Goal: Communication & Community: Participate in discussion

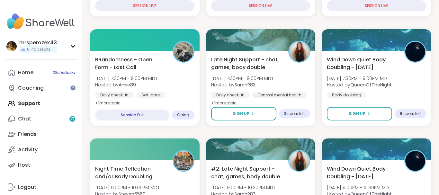
scroll to position [180, 0]
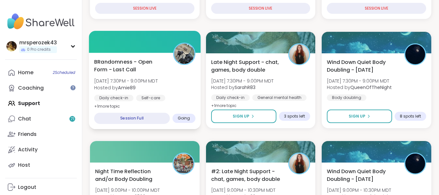
click at [123, 85] on b "Amie89" at bounding box center [127, 87] width 18 height 6
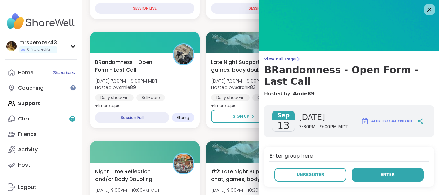
click at [392, 172] on span "Enter" at bounding box center [387, 175] width 14 height 6
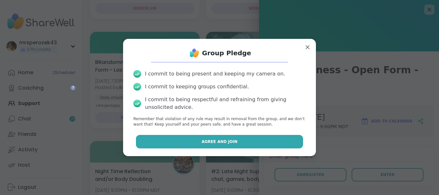
click at [252, 142] on button "Agree and Join" at bounding box center [219, 141] width 167 height 13
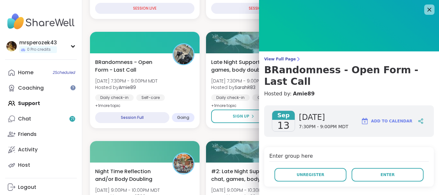
click at [252, 142] on div at bounding box center [261, 152] width 110 height 22
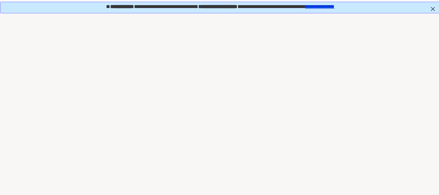
click at [252, 142] on div at bounding box center [219, 109] width 439 height 195
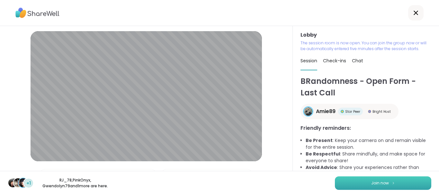
click at [358, 182] on button "Join now" at bounding box center [383, 182] width 96 height 13
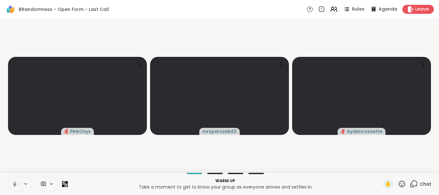
click at [14, 185] on icon at bounding box center [15, 184] width 6 height 6
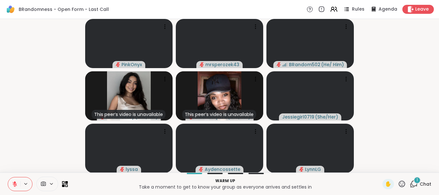
click at [418, 177] on div "1" at bounding box center [416, 180] width 7 height 7
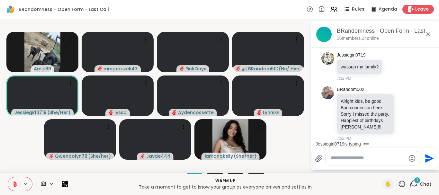
scroll to position [79, 0]
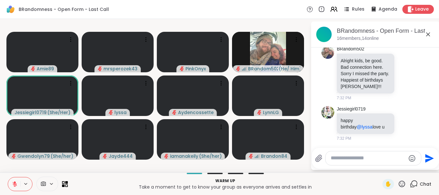
click at [343, 157] on textarea "Type your message" at bounding box center [367, 158] width 75 height 7
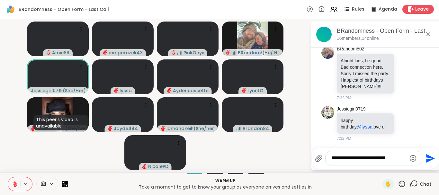
type textarea "**********"
click at [426, 157] on icon "Send" at bounding box center [430, 158] width 9 height 9
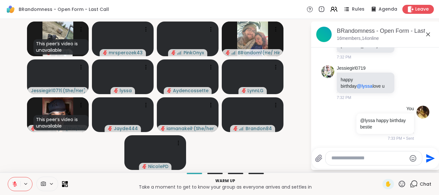
click at [427, 33] on icon at bounding box center [428, 35] width 8 height 8
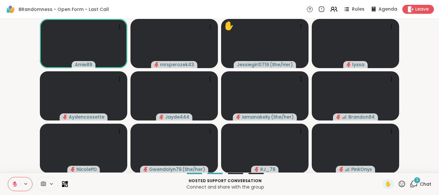
click at [15, 182] on icon at bounding box center [15, 182] width 2 height 3
click at [14, 182] on icon at bounding box center [15, 184] width 6 height 6
click at [415, 180] on div "5" at bounding box center [416, 180] width 7 height 7
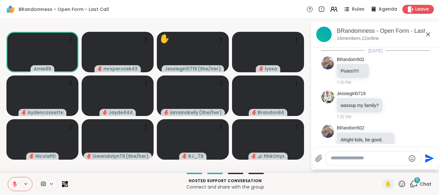
scroll to position [319, 0]
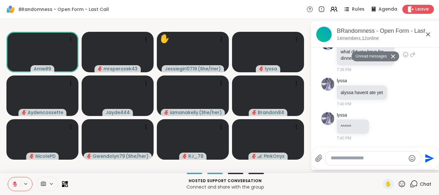
click at [419, 71] on div "Jayde444 what did you have for dinner 😂 😂 7:39 PM" at bounding box center [375, 55] width 108 height 41
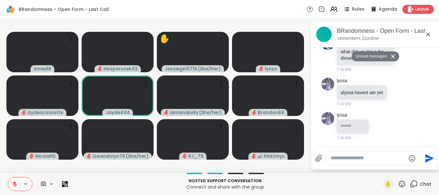
click at [393, 54] on button at bounding box center [394, 56] width 10 height 9
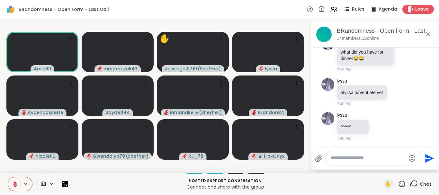
click at [427, 33] on icon at bounding box center [428, 34] width 4 height 4
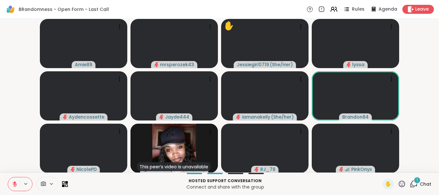
click at [415, 180] on div "1" at bounding box center [416, 180] width 7 height 7
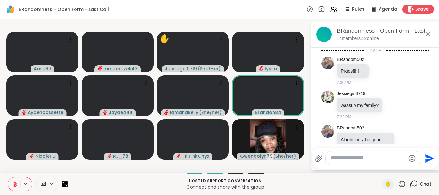
scroll to position [384, 0]
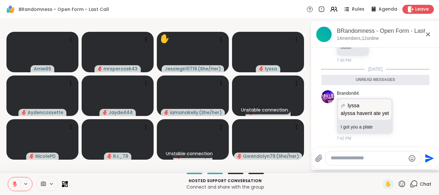
click at [427, 34] on icon at bounding box center [428, 34] width 4 height 4
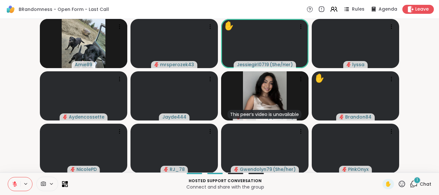
click at [418, 181] on span "1" at bounding box center [416, 179] width 1 height 5
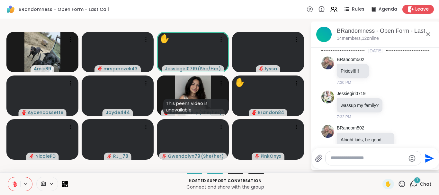
scroll to position [418, 0]
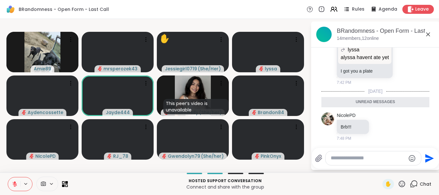
click at [427, 34] on icon at bounding box center [428, 34] width 4 height 4
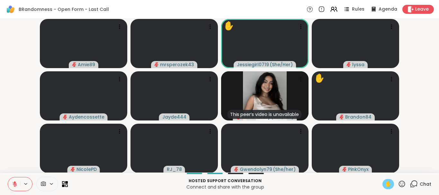
click at [386, 183] on span "✋" at bounding box center [388, 184] width 6 height 8
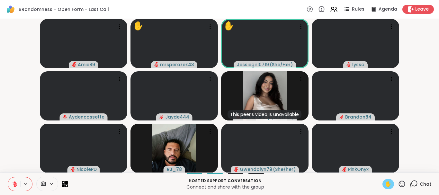
click at [15, 182] on icon at bounding box center [15, 182] width 2 height 3
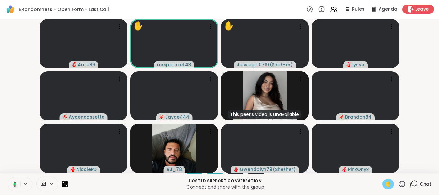
click at [15, 182] on icon at bounding box center [15, 183] width 4 height 5
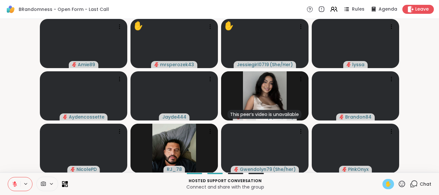
click at [388, 184] on span "✋" at bounding box center [388, 184] width 6 height 8
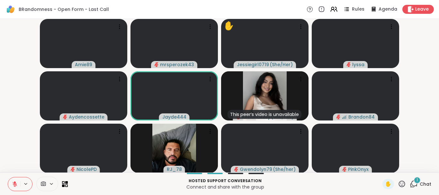
click at [16, 181] on button at bounding box center [14, 183] width 12 height 13
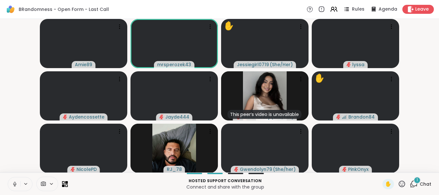
click at [16, 181] on button at bounding box center [14, 183] width 12 height 13
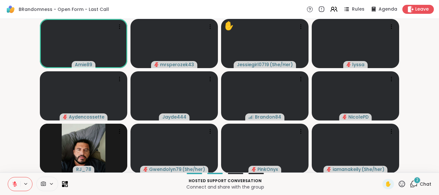
click at [417, 181] on span "2" at bounding box center [417, 179] width 2 height 5
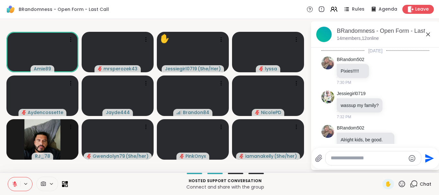
scroll to position [500, 0]
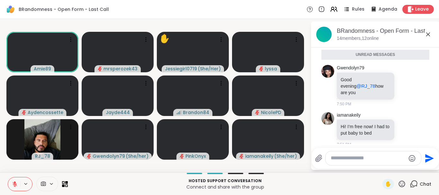
click at [427, 34] on icon at bounding box center [428, 35] width 8 height 8
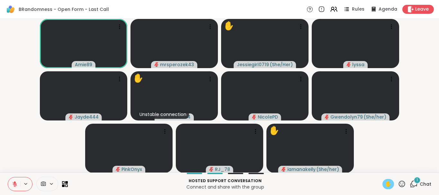
click at [389, 183] on span "✋" at bounding box center [388, 184] width 6 height 8
click at [16, 183] on icon at bounding box center [15, 184] width 4 height 4
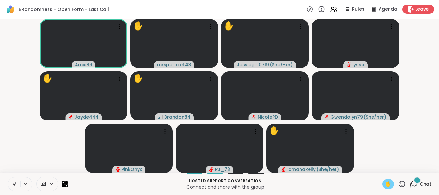
click at [15, 182] on icon at bounding box center [15, 184] width 6 height 6
click at [417, 181] on span "1" at bounding box center [416, 179] width 1 height 5
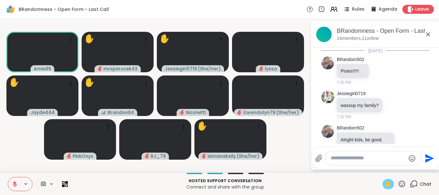
scroll to position [534, 0]
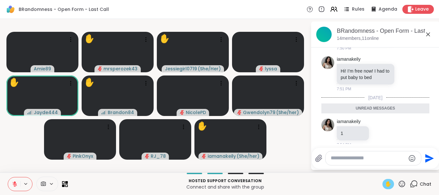
click at [427, 33] on icon at bounding box center [428, 35] width 8 height 8
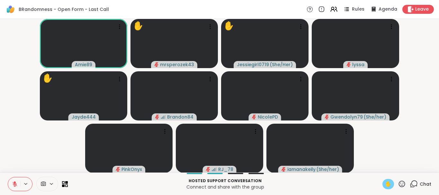
click at [15, 182] on icon at bounding box center [15, 182] width 2 height 3
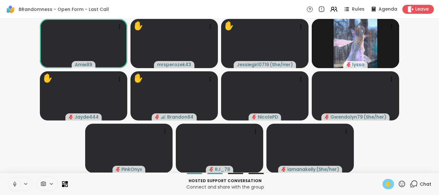
click at [15, 182] on icon at bounding box center [15, 183] width 2 height 3
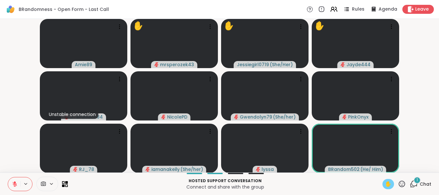
click at [417, 179] on div "1" at bounding box center [416, 180] width 7 height 7
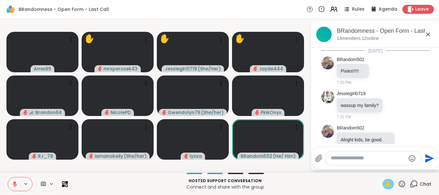
scroll to position [615, 0]
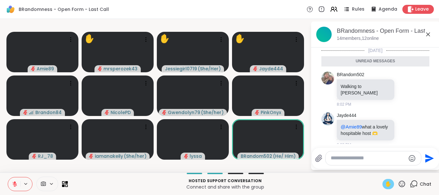
click at [428, 34] on icon at bounding box center [428, 35] width 8 height 8
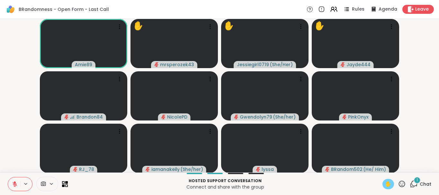
click at [416, 179] on div "1" at bounding box center [416, 180] width 7 height 7
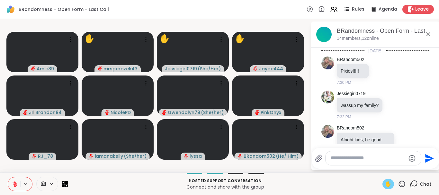
scroll to position [656, 0]
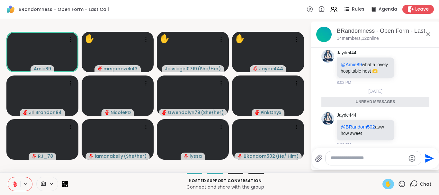
click at [427, 34] on icon at bounding box center [428, 34] width 4 height 4
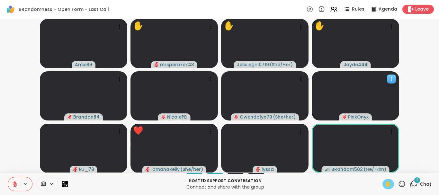
drag, startPoint x: 396, startPoint y: 113, endPoint x: 417, endPoint y: 176, distance: 66.5
click at [399, 120] on div "PinkOnyx" at bounding box center [355, 95] width 87 height 49
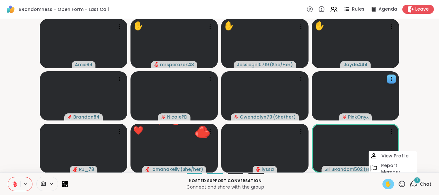
scroll to position [0, 0]
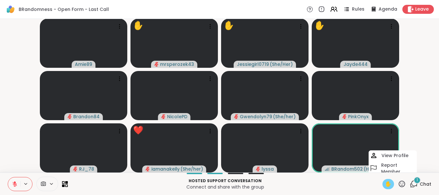
click at [416, 180] on div "1" at bounding box center [416, 180] width 7 height 7
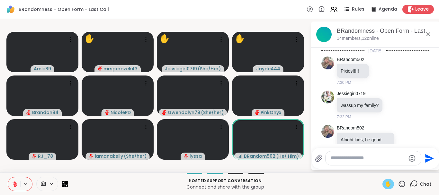
scroll to position [697, 0]
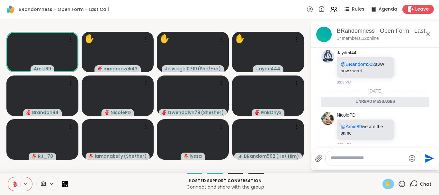
click at [427, 33] on icon at bounding box center [428, 34] width 4 height 4
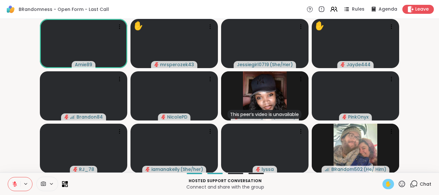
click at [387, 180] on div "✋" at bounding box center [388, 184] width 12 height 10
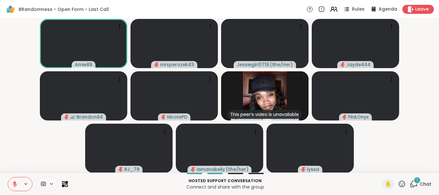
click at [416, 179] on div "1" at bounding box center [416, 180] width 7 height 7
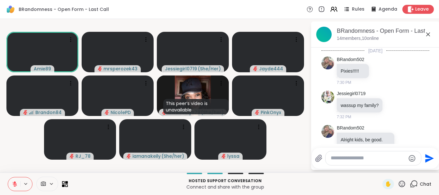
scroll to position [747, 0]
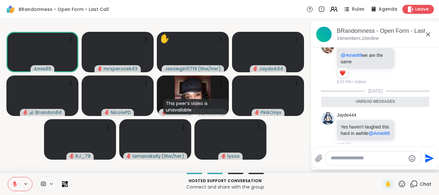
click at [427, 32] on icon at bounding box center [428, 35] width 8 height 8
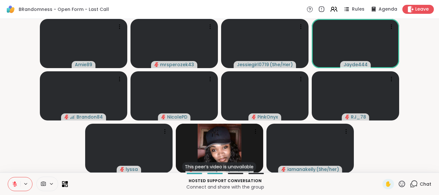
click at [400, 181] on icon at bounding box center [402, 184] width 8 height 8
click at [380, 167] on span "❤️" at bounding box center [383, 167] width 6 height 8
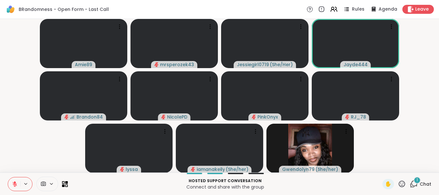
click at [415, 181] on div "1" at bounding box center [416, 180] width 7 height 7
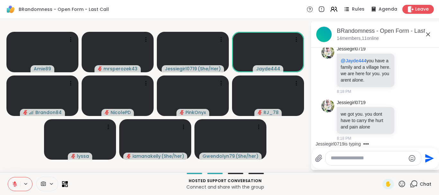
scroll to position [832, 0]
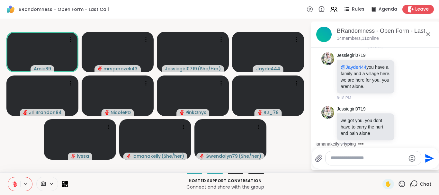
click at [427, 34] on icon at bounding box center [428, 35] width 8 height 8
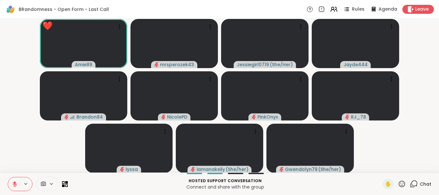
click at [401, 181] on icon at bounding box center [402, 183] width 6 height 6
click at [380, 165] on span "❤️" at bounding box center [383, 167] width 6 height 8
click at [416, 179] on div "1" at bounding box center [416, 180] width 7 height 7
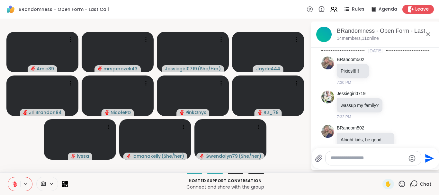
scroll to position [894, 0]
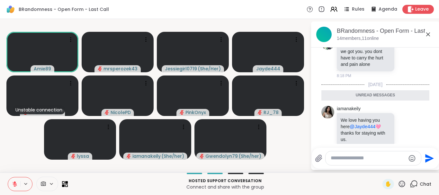
click at [427, 32] on icon at bounding box center [428, 35] width 8 height 8
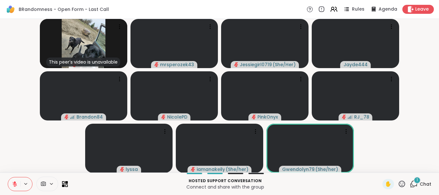
click at [417, 178] on span "1" at bounding box center [416, 179] width 1 height 5
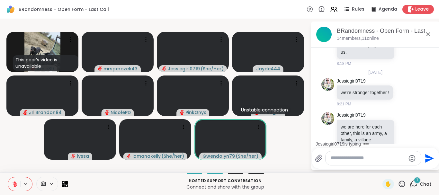
scroll to position [995, 0]
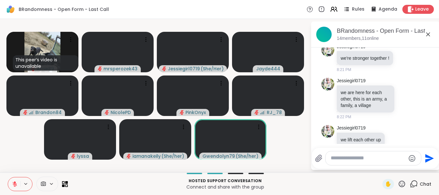
click at [427, 34] on icon at bounding box center [428, 34] width 4 height 4
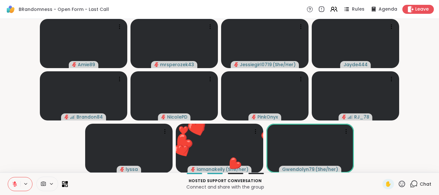
click at [402, 183] on icon at bounding box center [402, 184] width 8 height 8
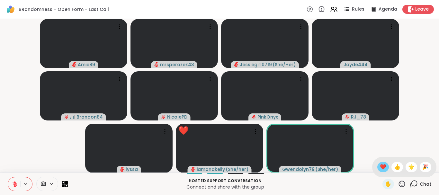
click at [381, 165] on span "❤️" at bounding box center [383, 167] width 6 height 8
click at [415, 178] on div "1" at bounding box center [416, 180] width 7 height 7
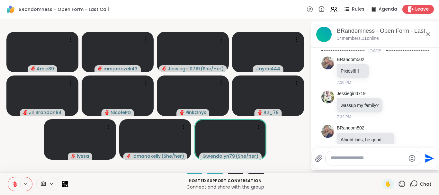
scroll to position [1057, 0]
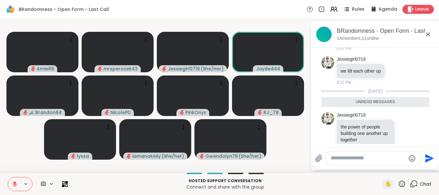
click at [427, 33] on icon at bounding box center [428, 35] width 8 height 8
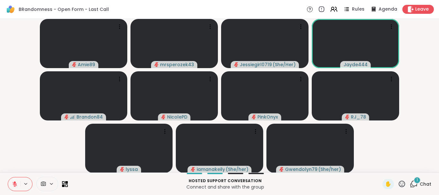
click at [416, 181] on div "1" at bounding box center [416, 180] width 7 height 7
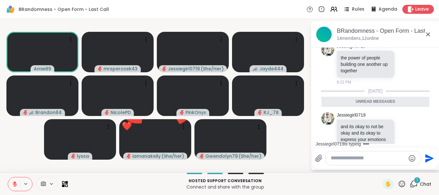
scroll to position [1161, 0]
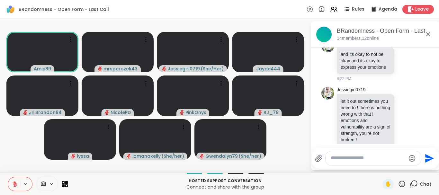
click at [370, 158] on textarea "Type your message" at bounding box center [367, 158] width 75 height 7
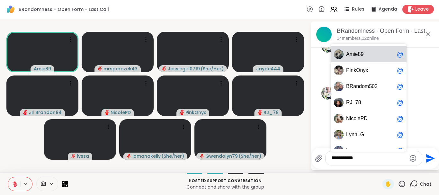
scroll to position [1226, 0]
click at [356, 50] on div "A m i e 8 9 @" at bounding box center [368, 54] width 76 height 16
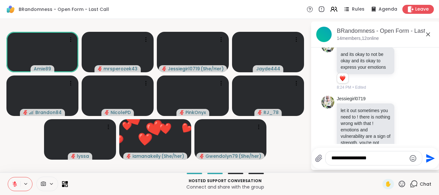
click at [356, 51] on p "and its okay to not be okay and its okay to express your emotions" at bounding box center [365, 60] width 50 height 19
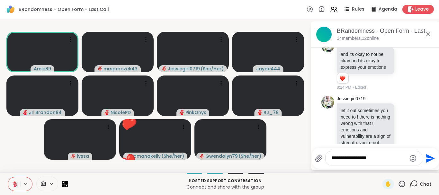
scroll to position [1244, 0]
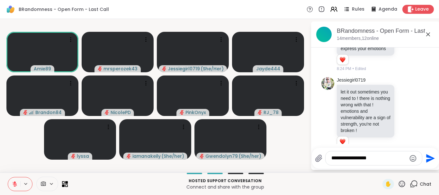
click at [386, 158] on textarea "**********" at bounding box center [368, 158] width 75 height 7
click at [387, 158] on textarea "**********" at bounding box center [368, 158] width 75 height 7
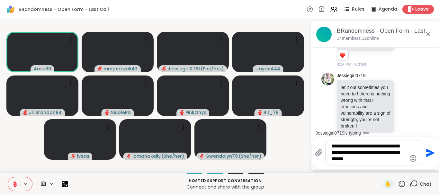
scroll to position [1334, 0]
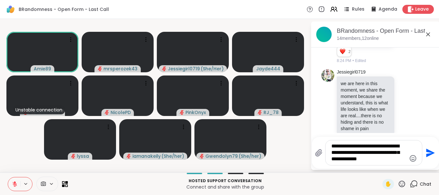
type textarea "**********"
click at [429, 150] on icon "Send" at bounding box center [429, 153] width 10 height 10
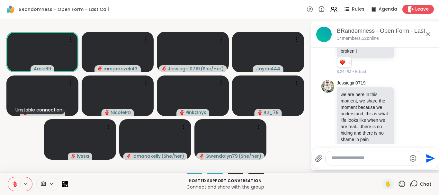
scroll to position [1377, 0]
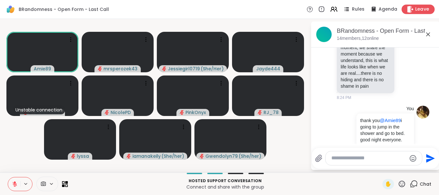
click at [419, 9] on span "Leave" at bounding box center [422, 9] width 14 height 7
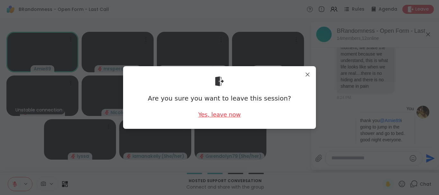
click at [211, 115] on div "Yes, leave now" at bounding box center [219, 114] width 42 height 8
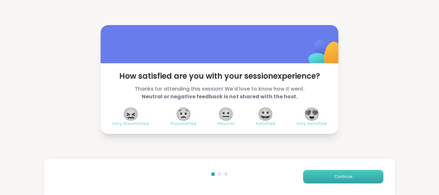
click at [323, 177] on button "Continue" at bounding box center [343, 176] width 80 height 13
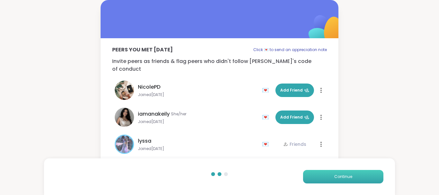
click at [323, 177] on button "Continue" at bounding box center [343, 176] width 80 height 13
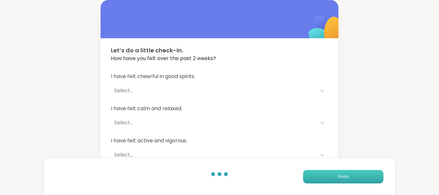
click at [323, 177] on button "Finish" at bounding box center [343, 176] width 80 height 13
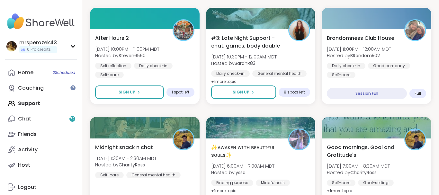
scroll to position [311, 0]
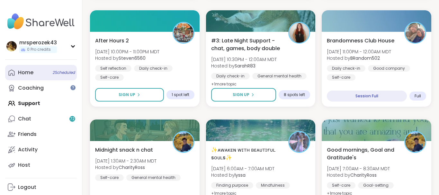
click at [28, 71] on div "Home 2 Scheduled" at bounding box center [25, 72] width 15 height 7
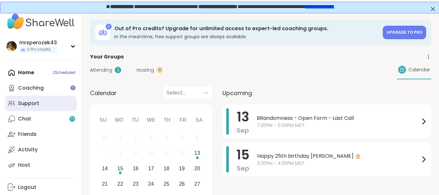
click at [22, 103] on div "Support" at bounding box center [28, 103] width 21 height 7
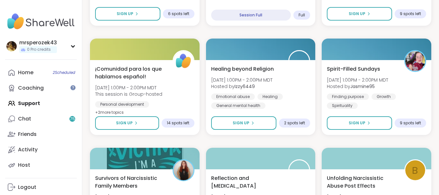
scroll to position [939, 0]
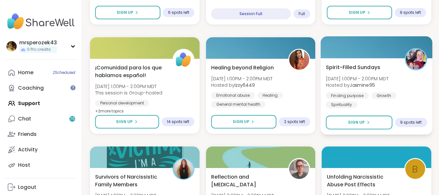
click at [350, 81] on span "[DATE] 1:00PM - 2:00PM MDT" at bounding box center [357, 78] width 63 height 6
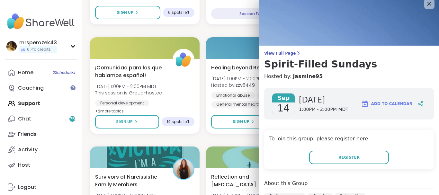
scroll to position [0, 0]
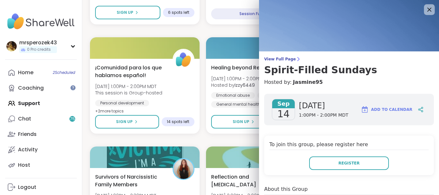
click at [427, 9] on icon at bounding box center [429, 9] width 8 height 8
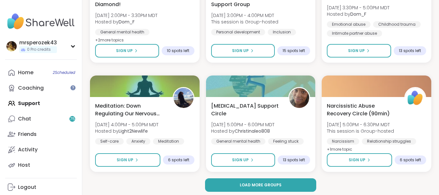
scroll to position [1232, 0]
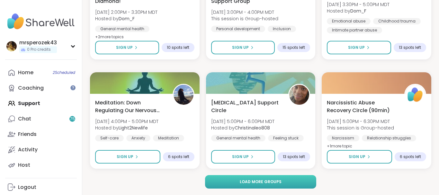
click at [268, 178] on button "Load more groups" at bounding box center [260, 181] width 111 height 13
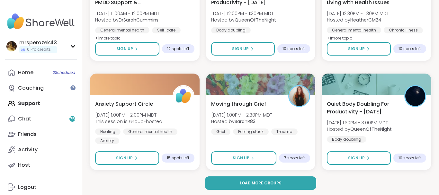
scroll to position [2542, 0]
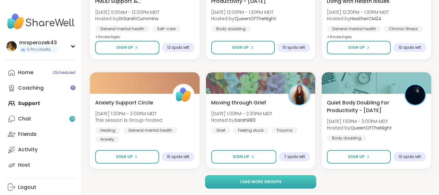
click at [285, 181] on button "Load more groups" at bounding box center [260, 181] width 111 height 13
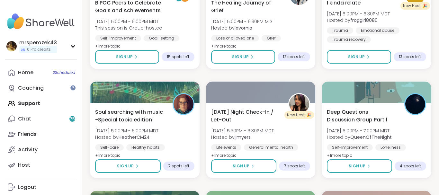
scroll to position [3080, 0]
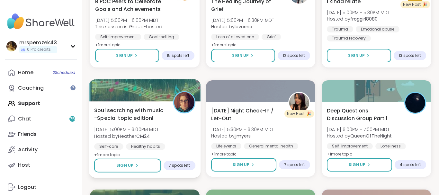
click at [129, 116] on span "Soul searching with music -Special topic edition!" at bounding box center [130, 114] width 72 height 16
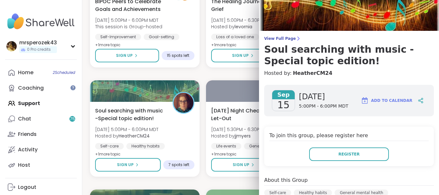
scroll to position [0, 0]
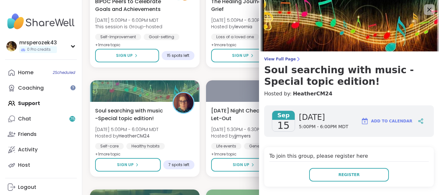
click at [427, 9] on icon at bounding box center [429, 9] width 8 height 8
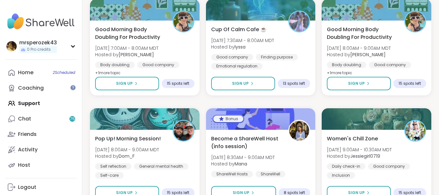
scroll to position [3817, 0]
